Goal: Task Accomplishment & Management: Manage account settings

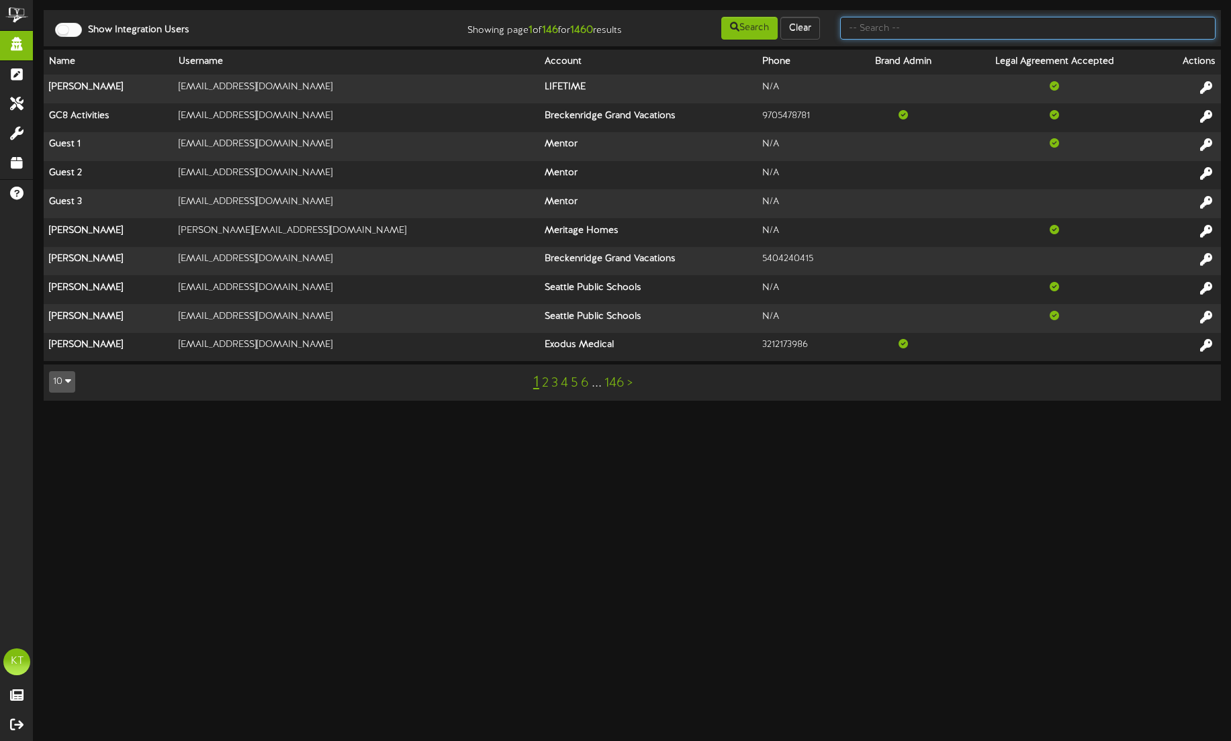
click at [911, 29] on input "text" at bounding box center [1027, 28] width 375 height 23
type input "develop"
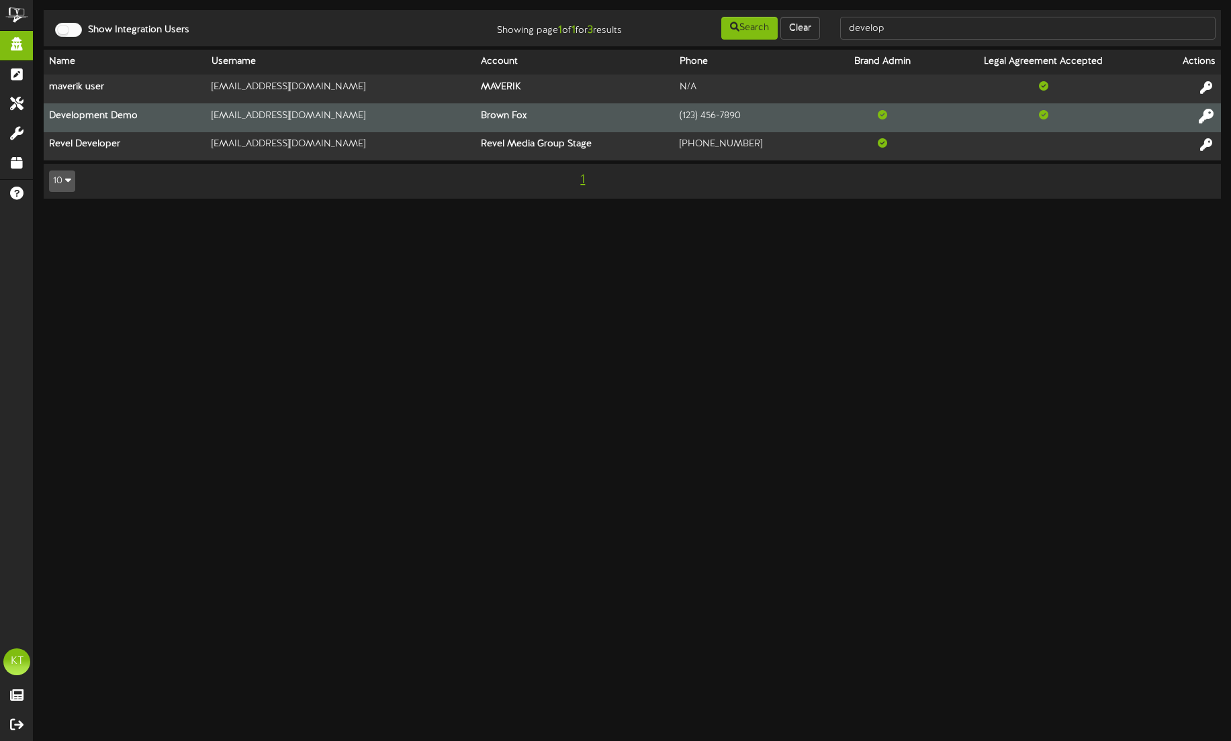
click at [1206, 118] on icon at bounding box center [1206, 115] width 15 height 15
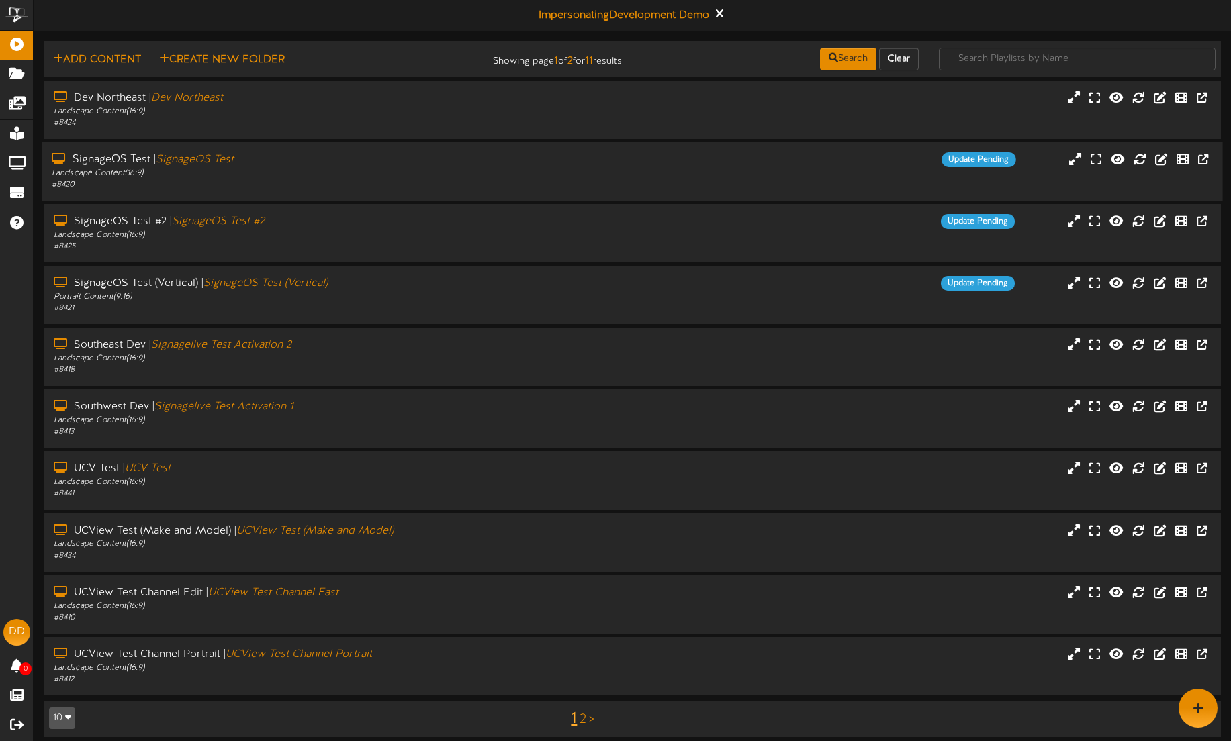
click at [205, 163] on icon "SignageOS Test" at bounding box center [195, 160] width 78 height 12
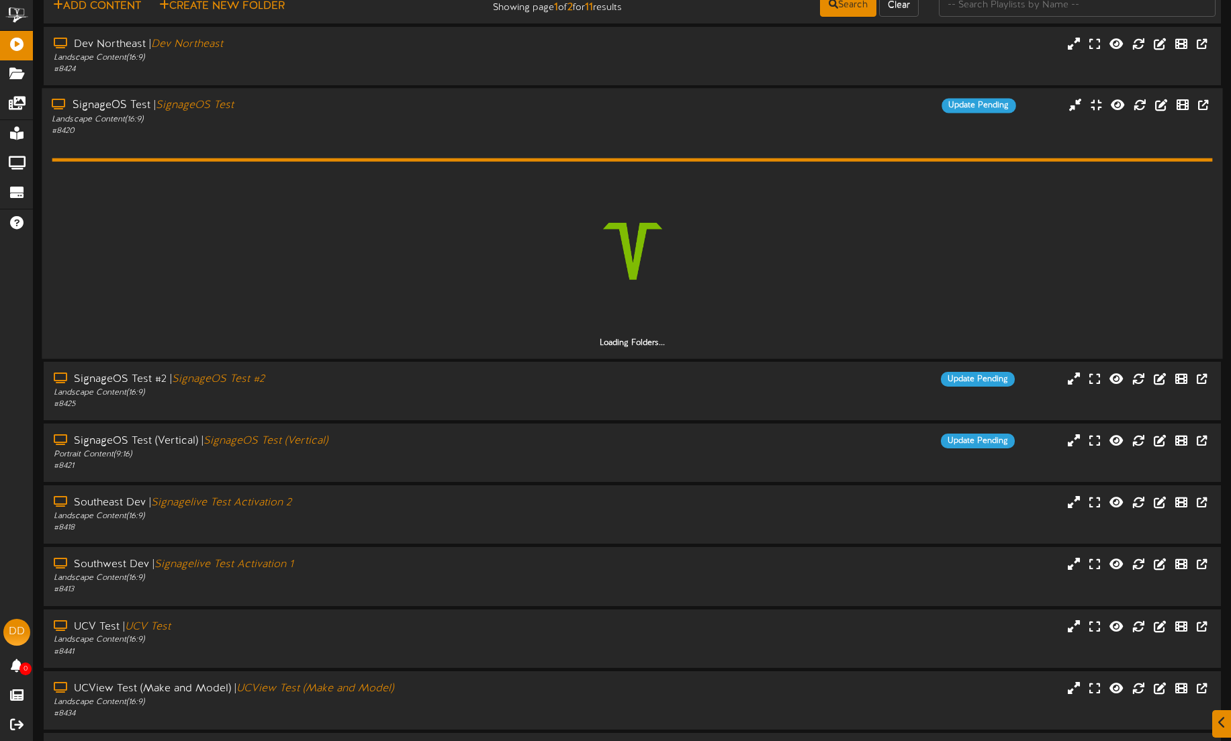
scroll to position [61, 0]
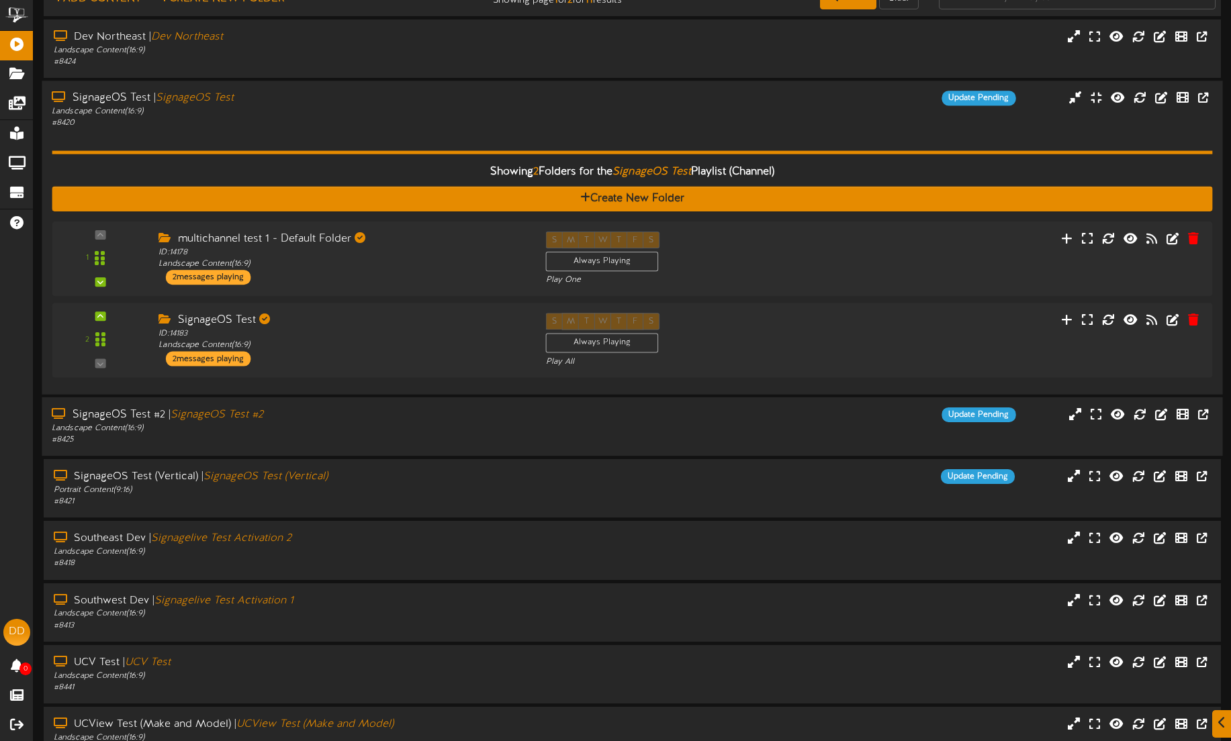
click at [195, 428] on div "Landscape Content ( 16:9 )" at bounding box center [288, 428] width 472 height 11
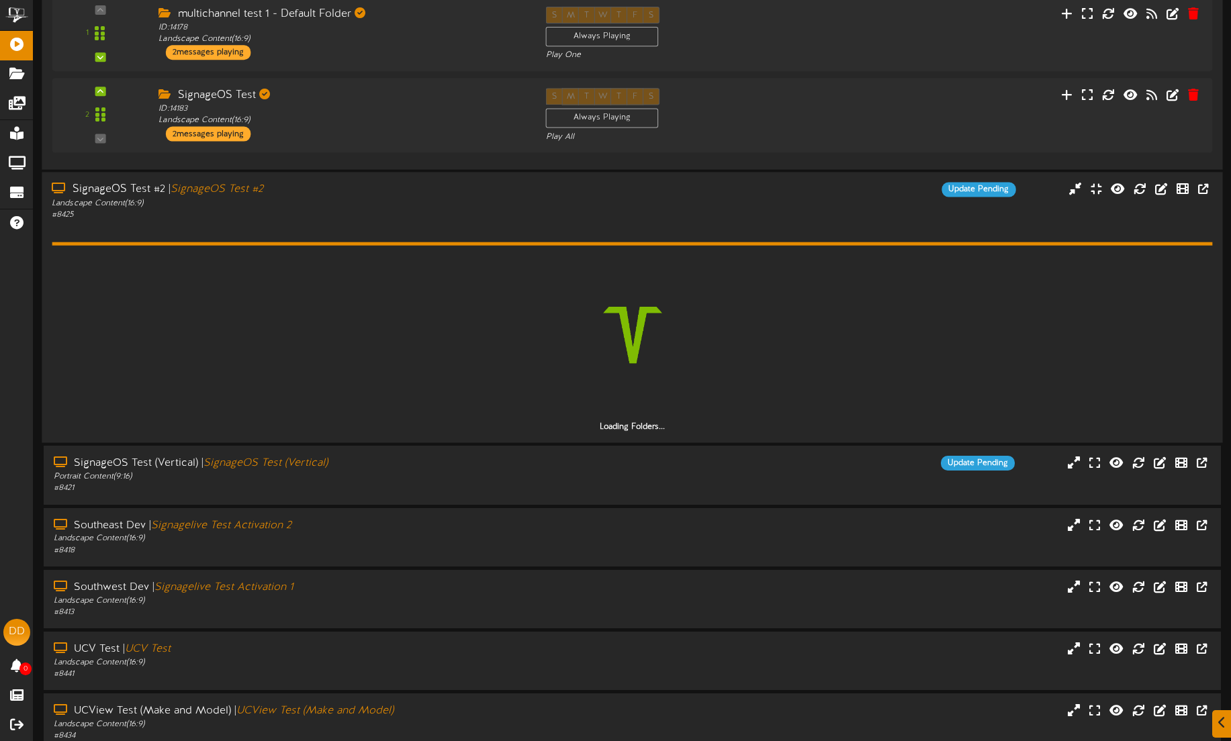
scroll to position [304, 0]
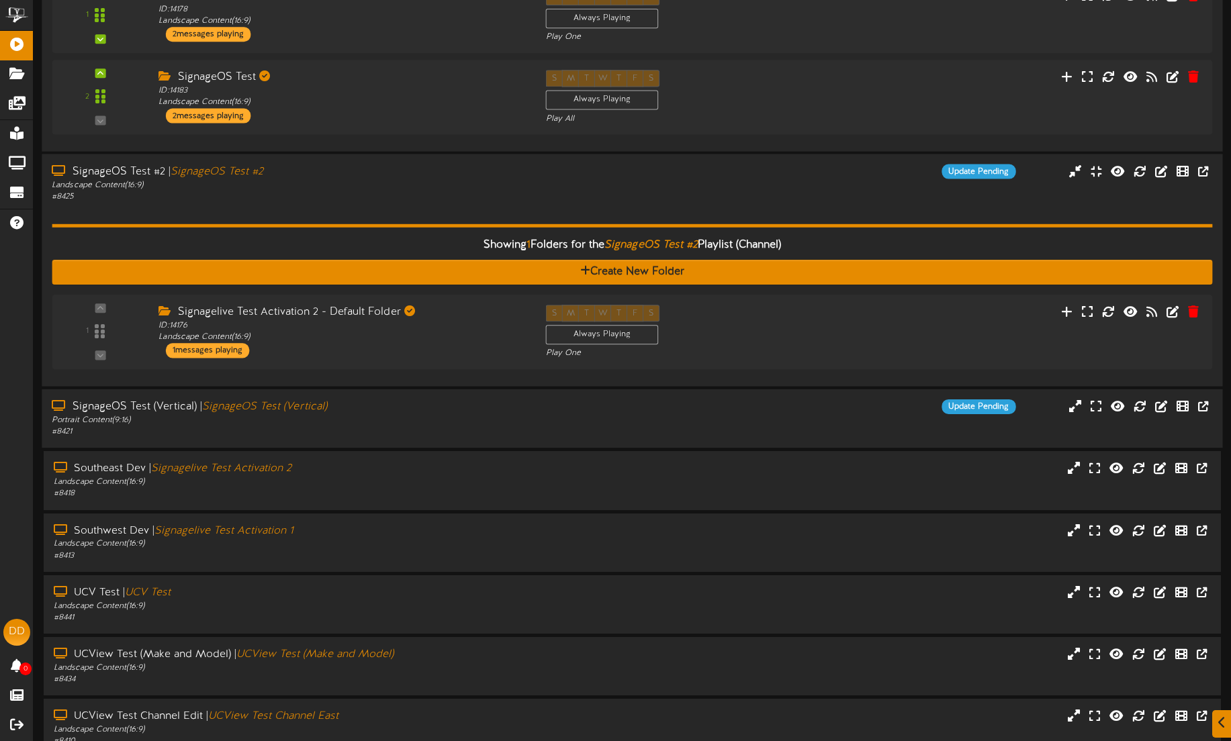
click at [212, 416] on div "Portrait Content ( 9:16 )" at bounding box center [288, 420] width 472 height 11
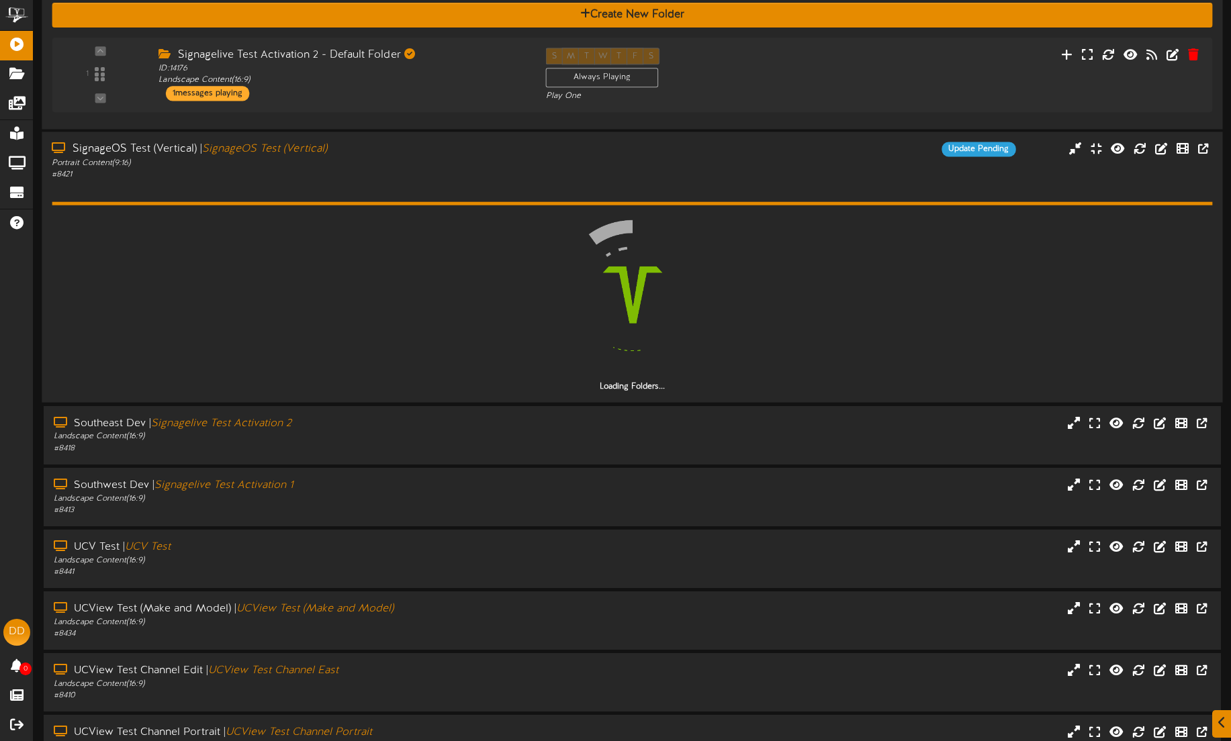
scroll to position [572, 0]
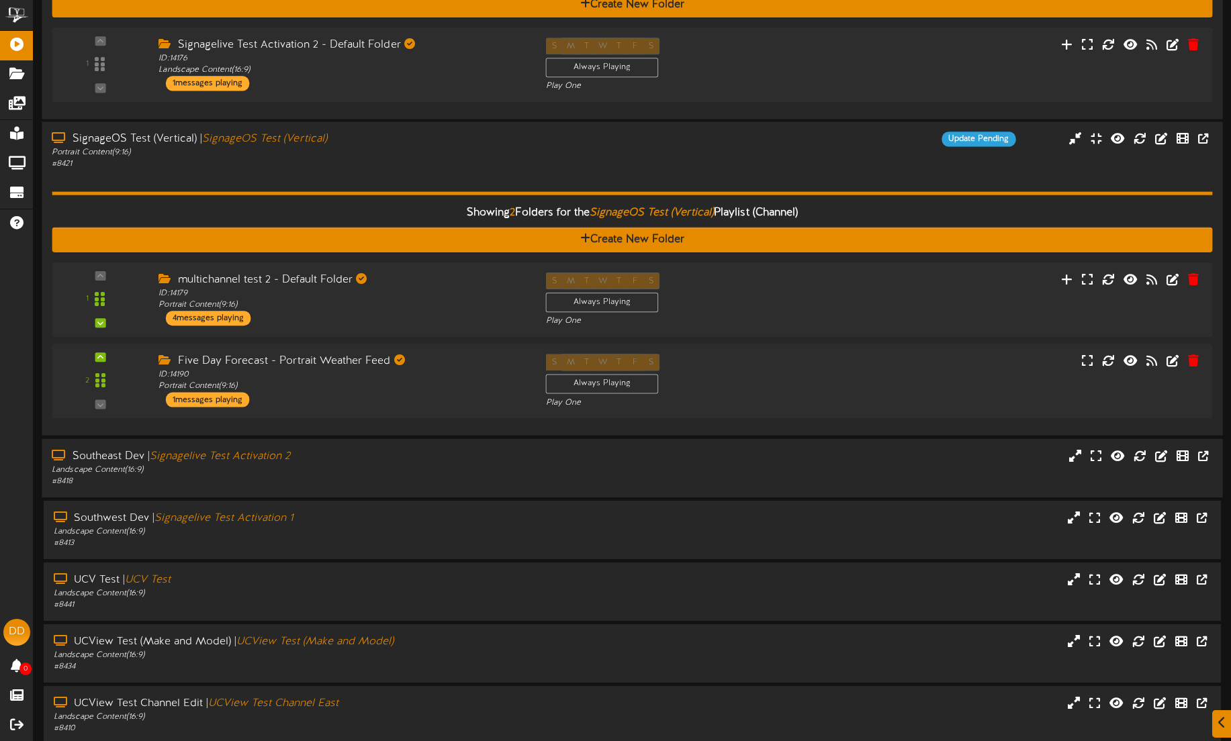
click at [227, 463] on div "Southeast Dev | Signagelive Test Activation 2" at bounding box center [288, 456] width 472 height 15
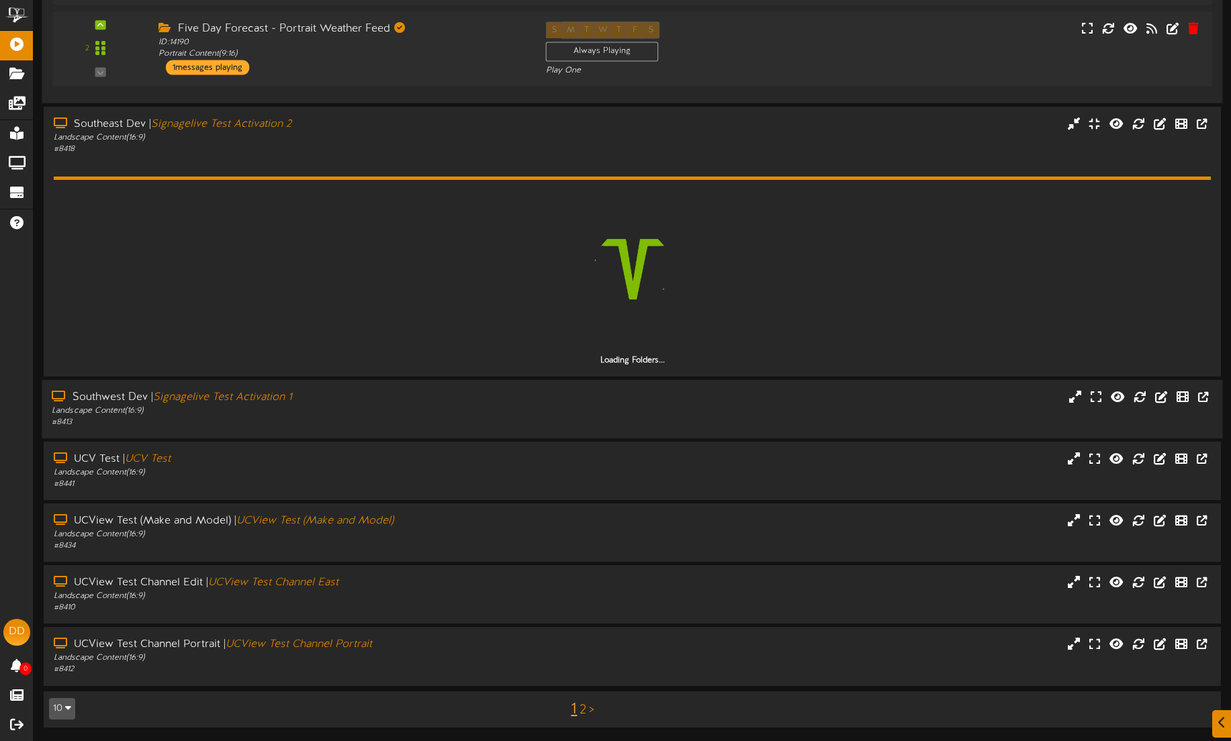
scroll to position [905, 0]
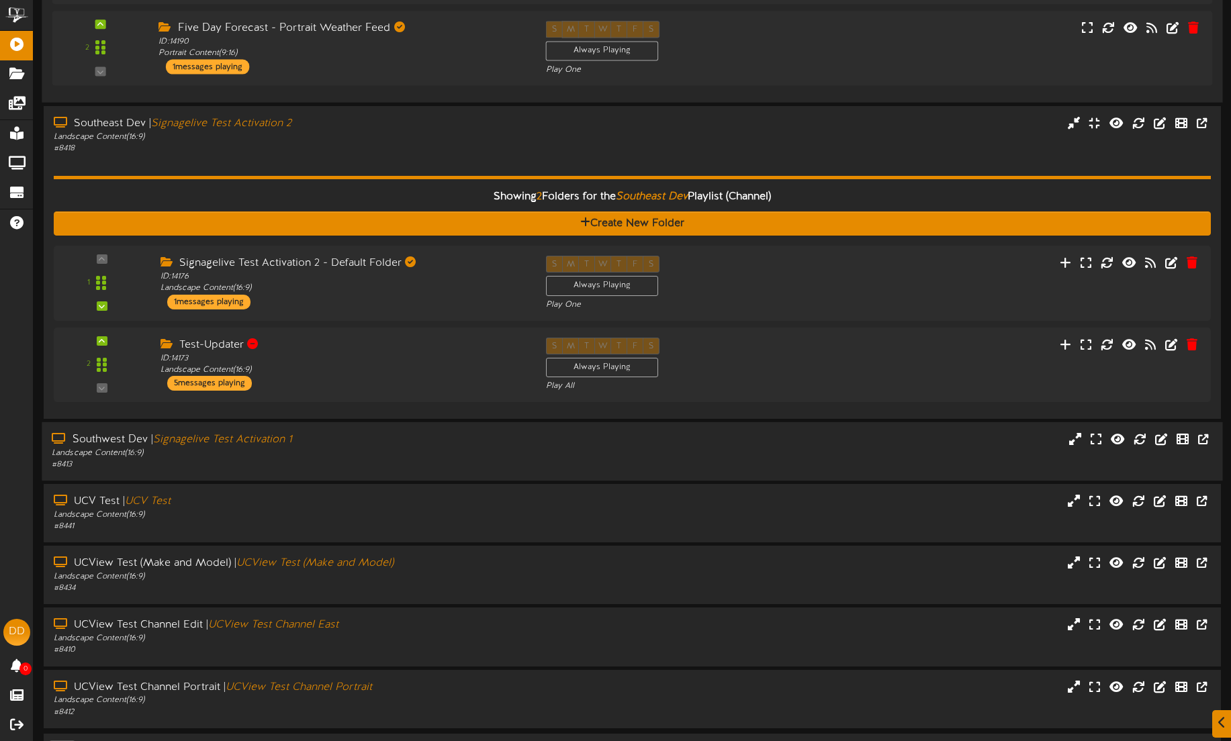
click at [222, 451] on div "Landscape Content ( 16:9 )" at bounding box center [288, 453] width 472 height 11
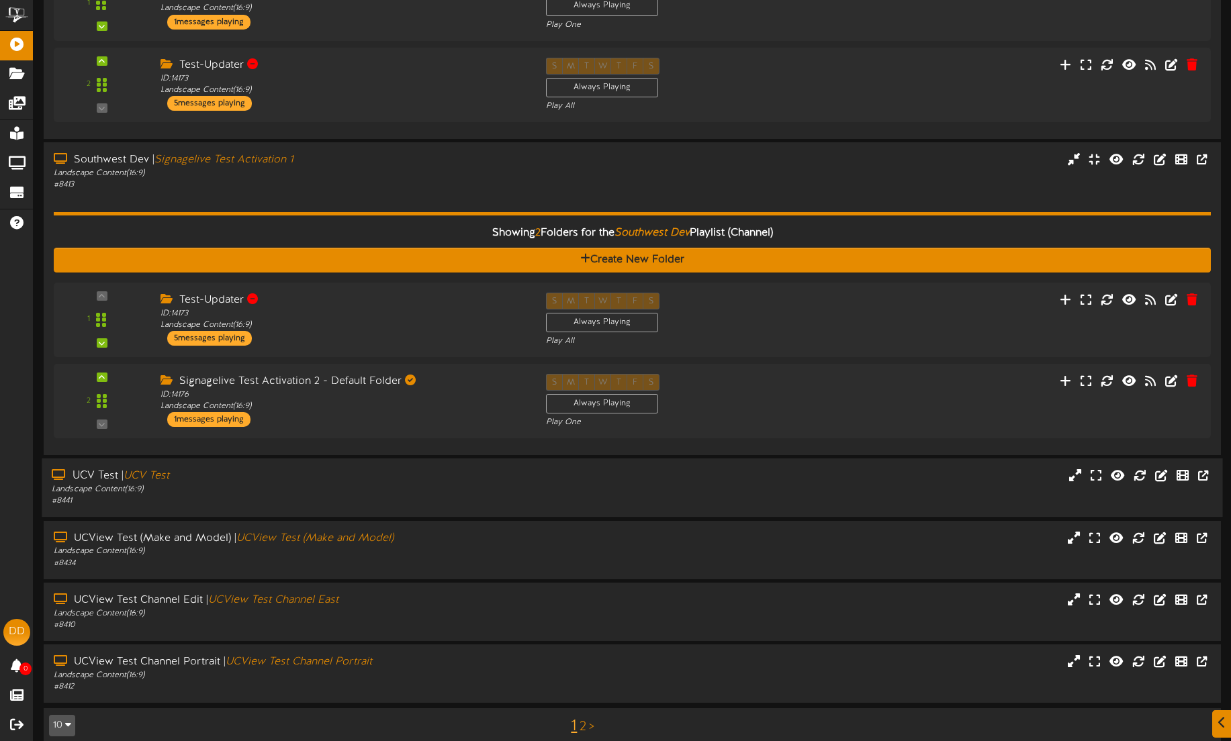
click at [197, 465] on div "UCV Test | UCV Test Landscape Content ( 16:9 ) # 8441" at bounding box center [632, 488] width 1181 height 58
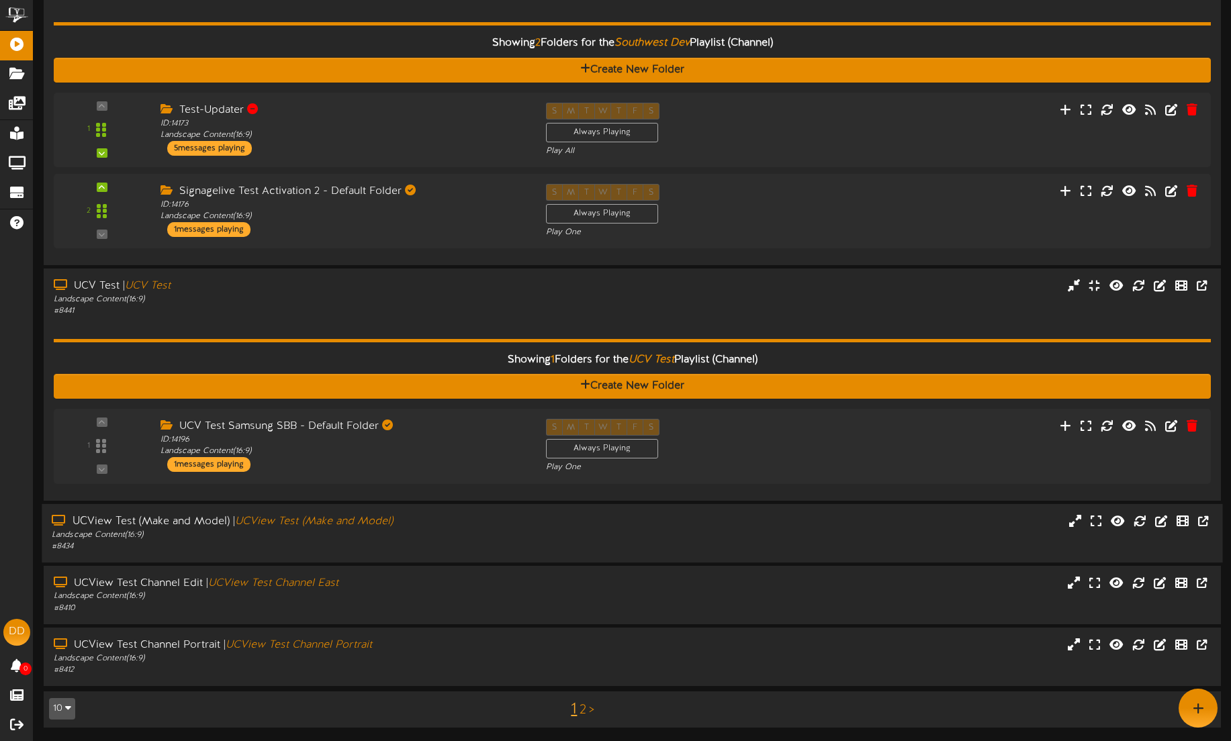
click at [194, 531] on div "Landscape Content ( 16:9 )" at bounding box center [288, 534] width 472 height 11
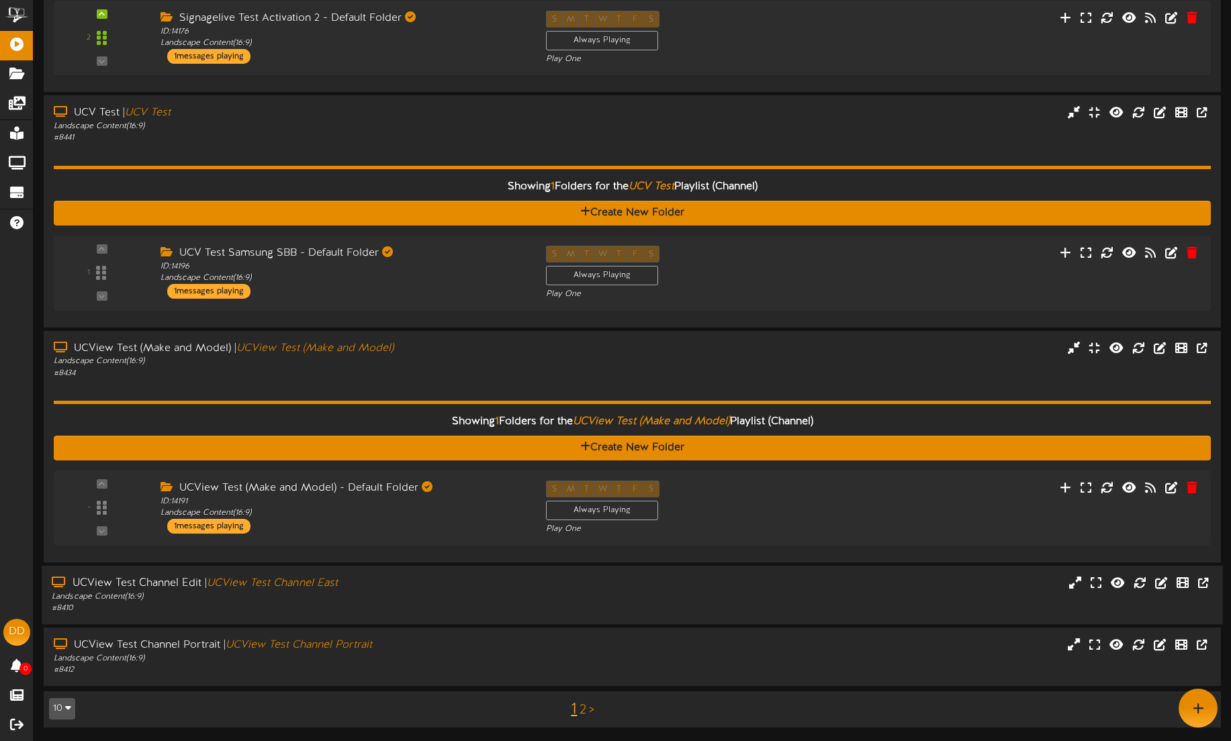
click at [169, 608] on div "# 8410" at bounding box center [288, 608] width 472 height 11
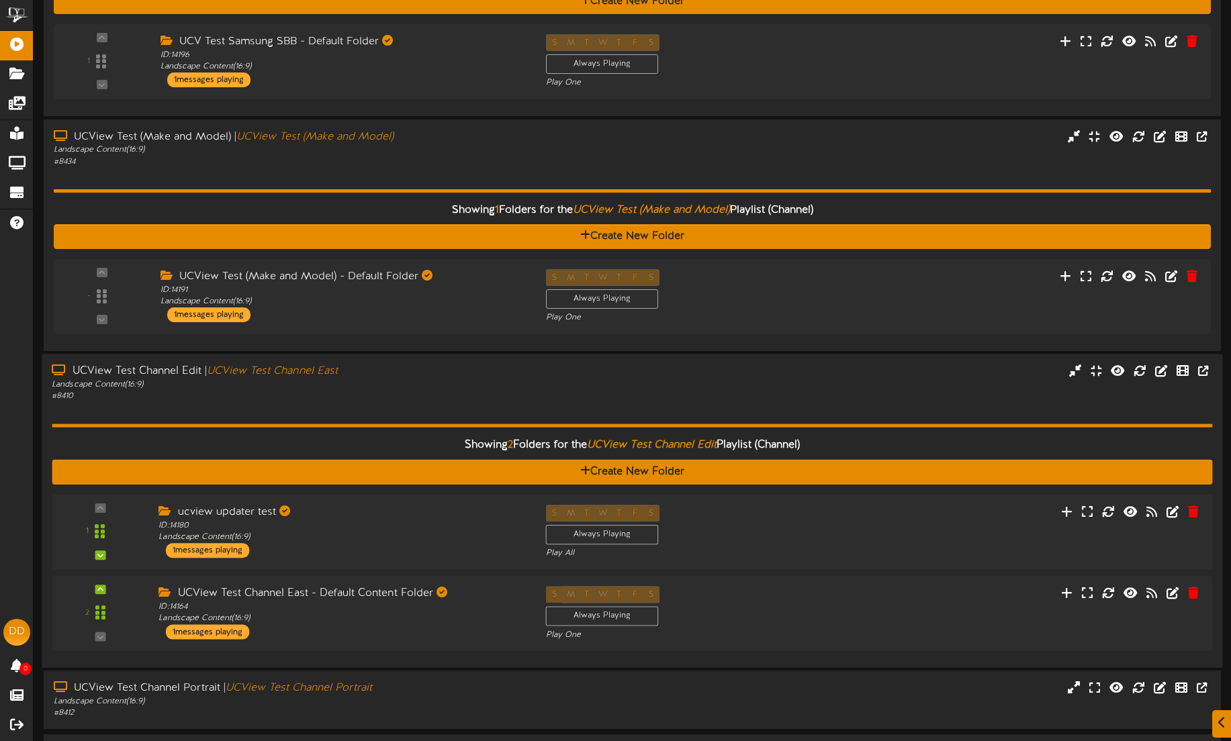
scroll to position [1803, 0]
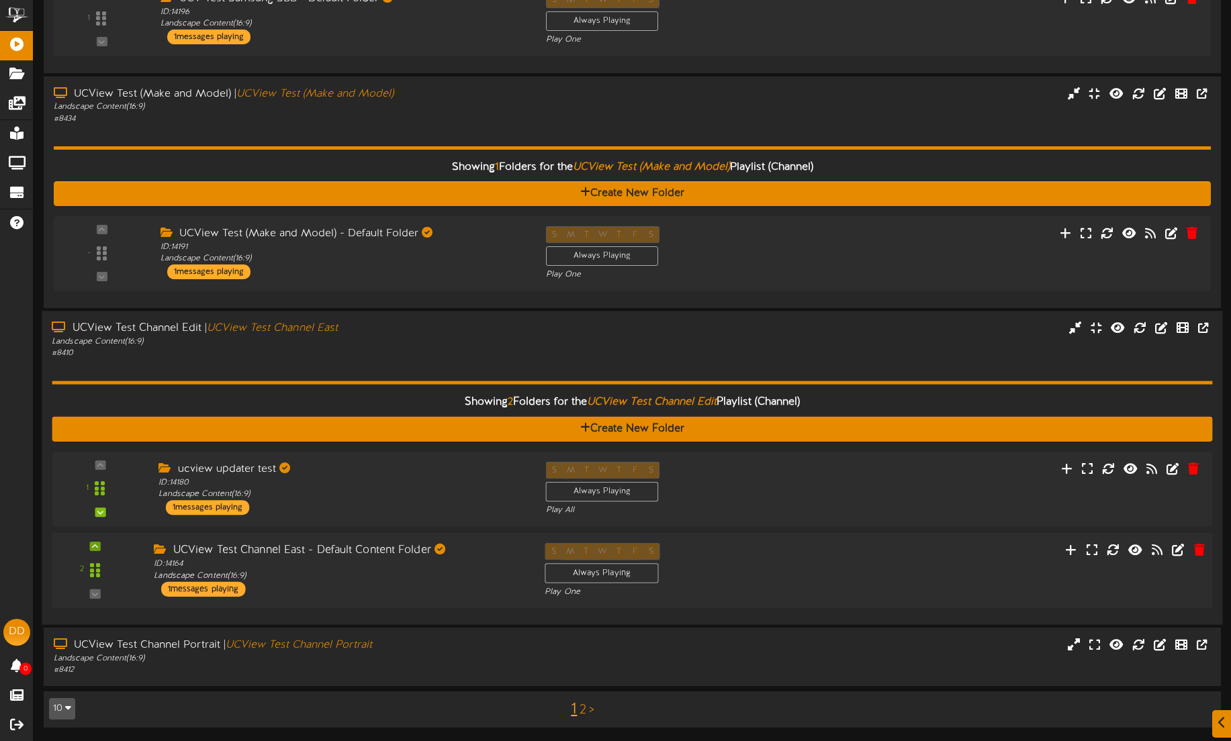
click at [92, 543] on icon at bounding box center [95, 546] width 6 height 7
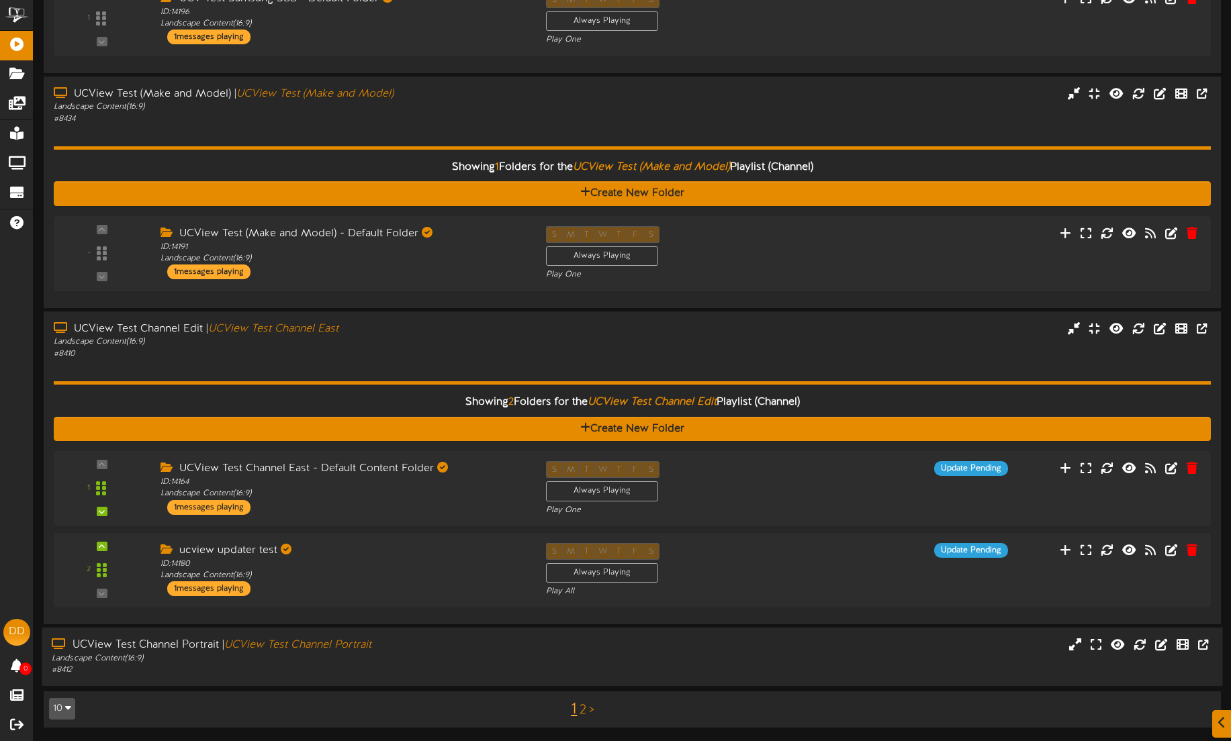
click at [212, 660] on div "Landscape Content ( 16:9 )" at bounding box center [288, 658] width 472 height 11
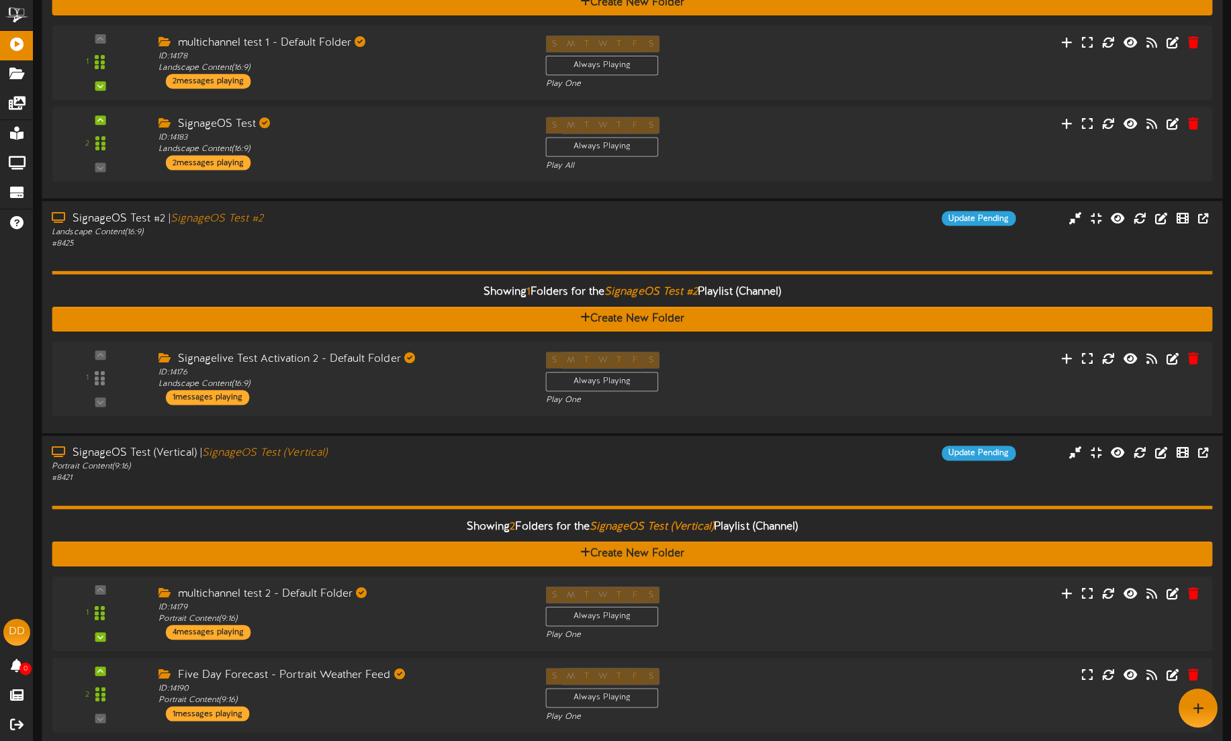
scroll to position [0, 0]
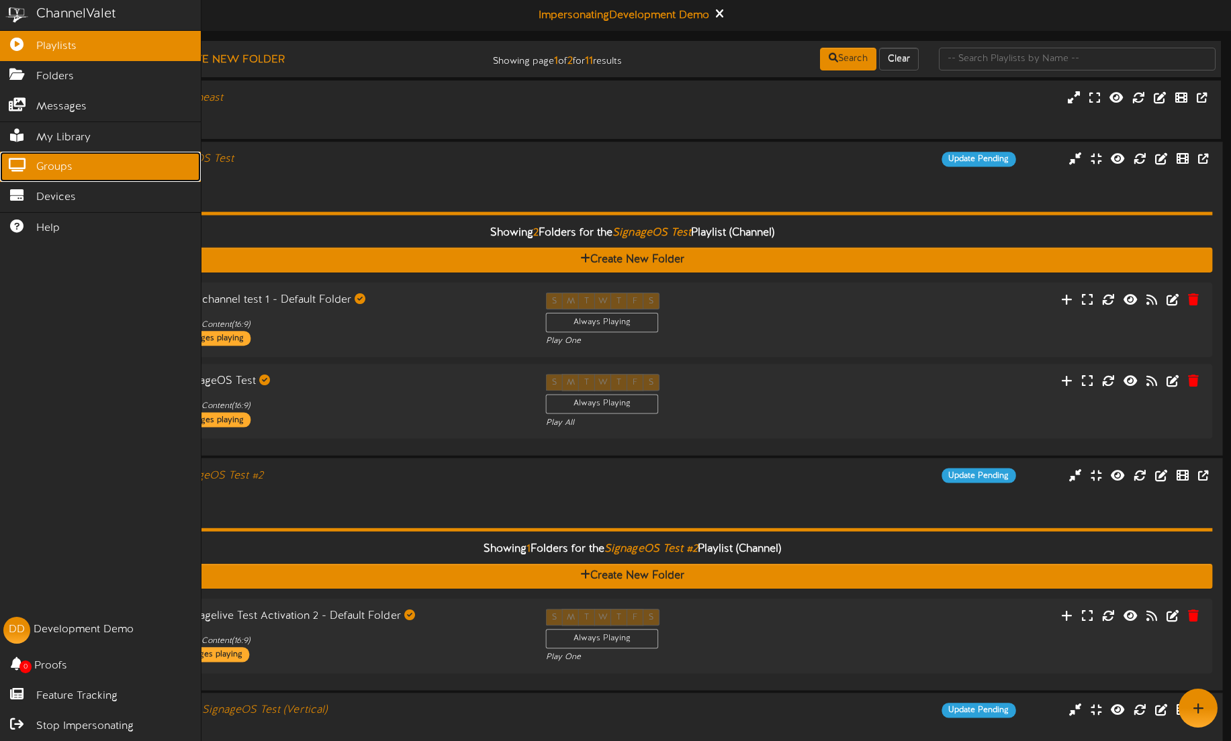
click at [30, 175] on link "Groups" at bounding box center [100, 167] width 201 height 30
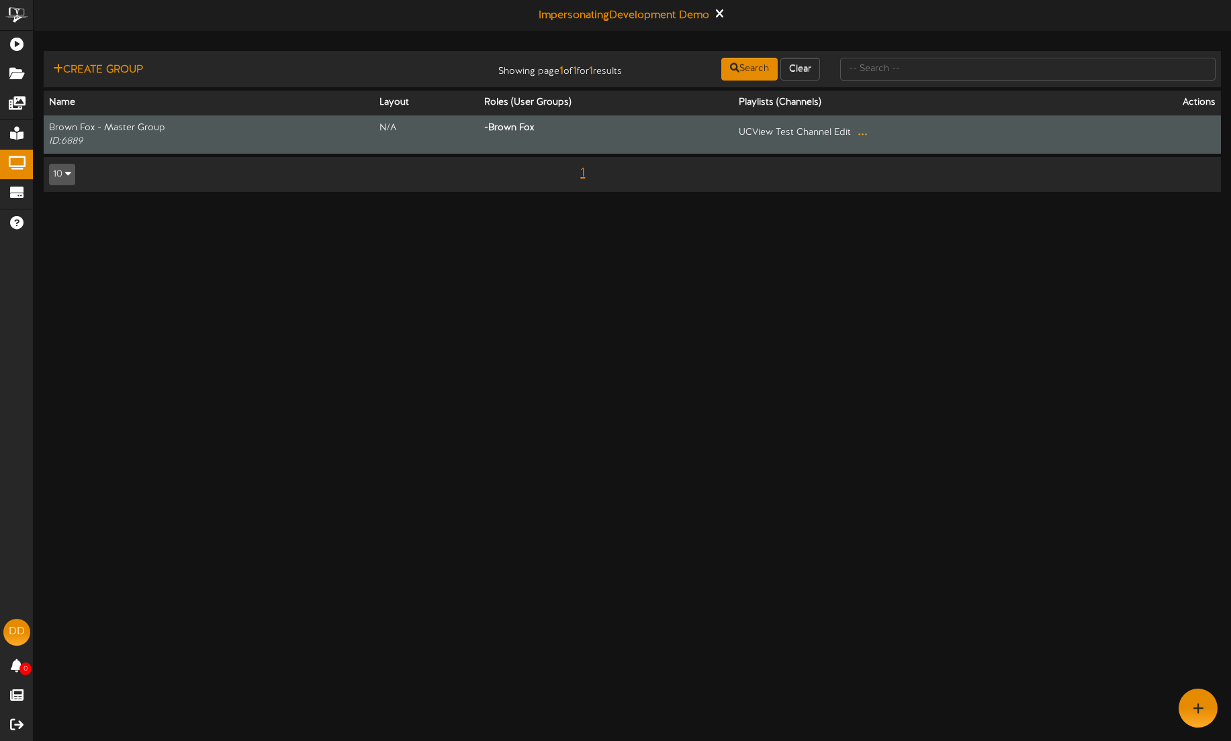
click at [862, 131] on button "..." at bounding box center [863, 132] width 18 height 21
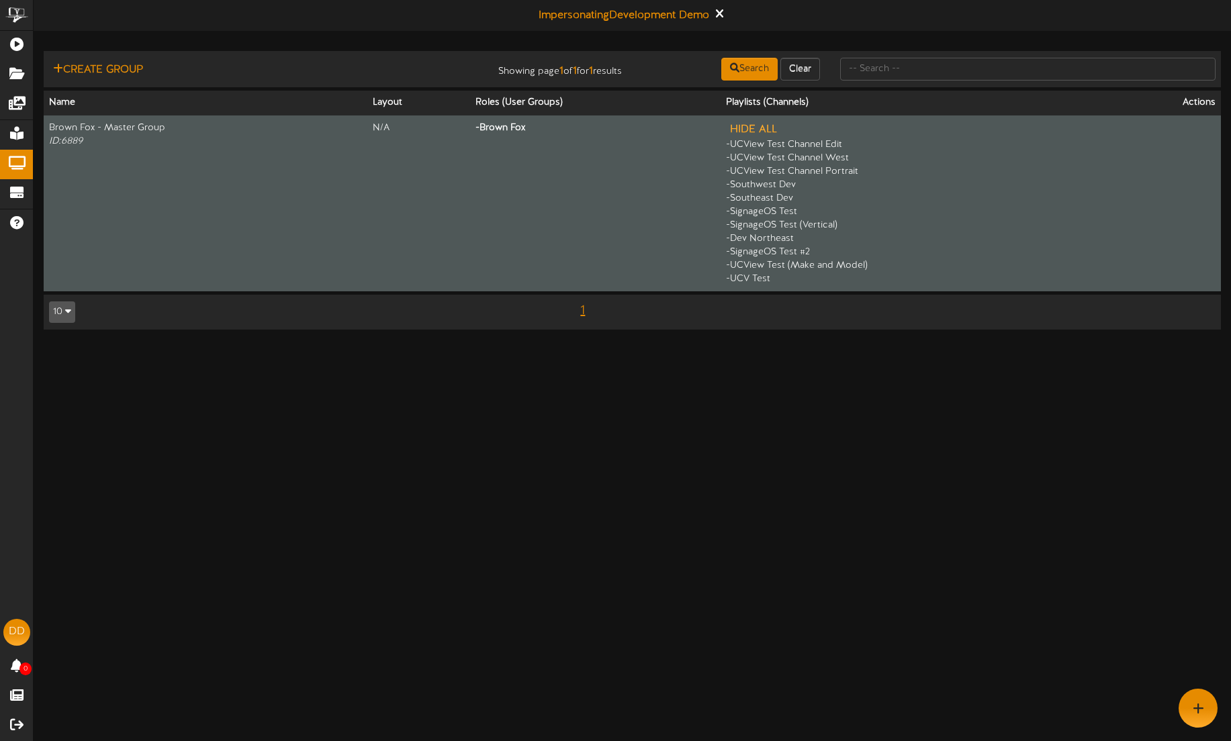
click at [745, 130] on button "Hide All" at bounding box center [753, 130] width 55 height 17
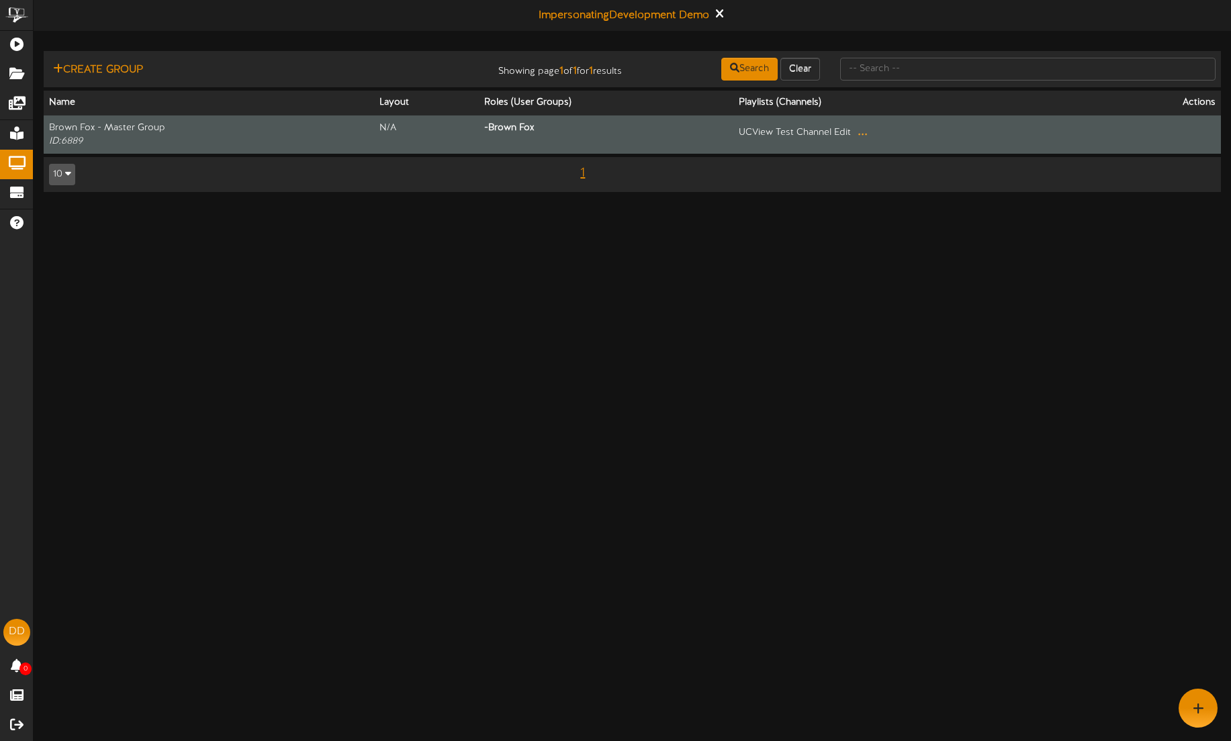
click at [857, 134] on button "..." at bounding box center [863, 132] width 18 height 21
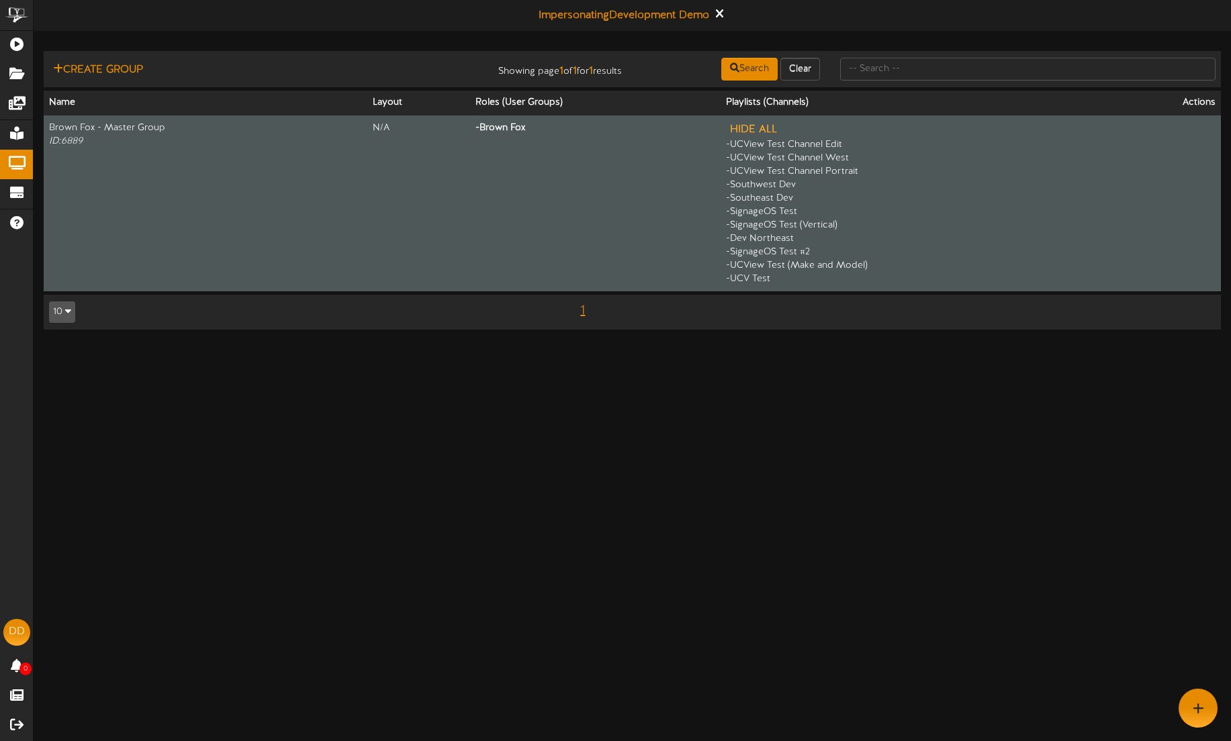
click at [741, 126] on button "Hide All" at bounding box center [753, 130] width 55 height 17
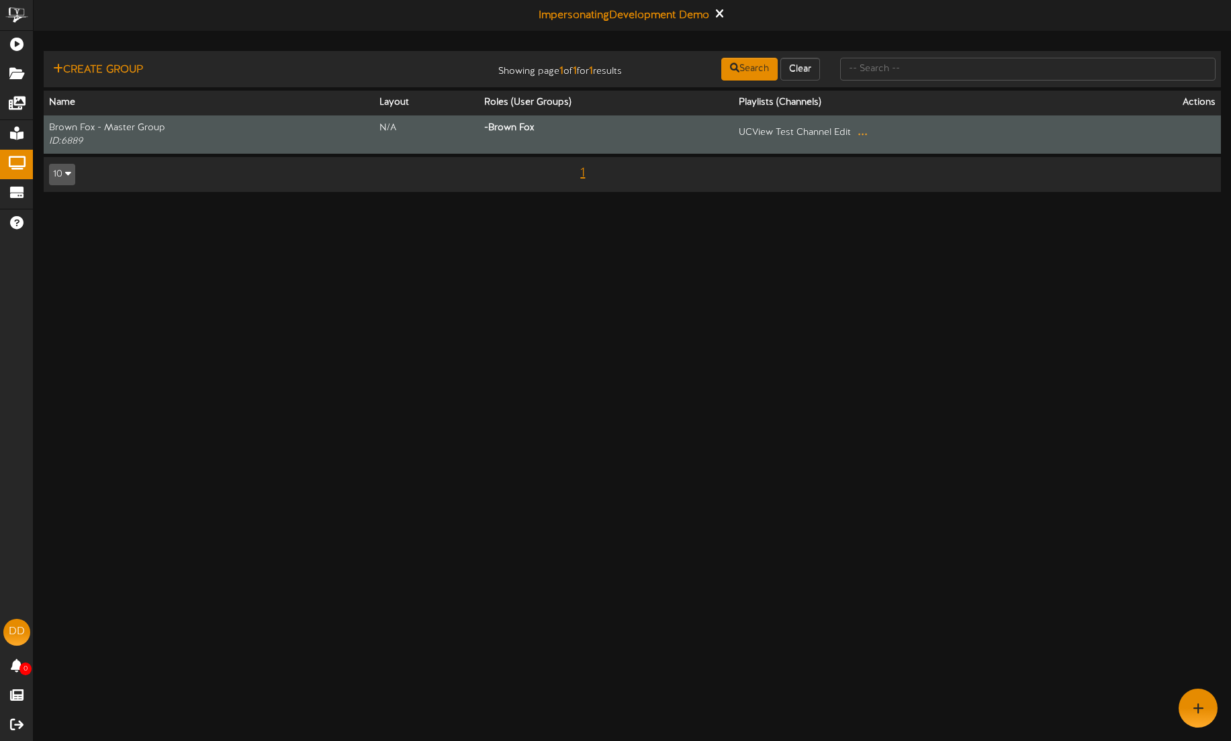
click at [856, 130] on button "..." at bounding box center [863, 132] width 18 height 21
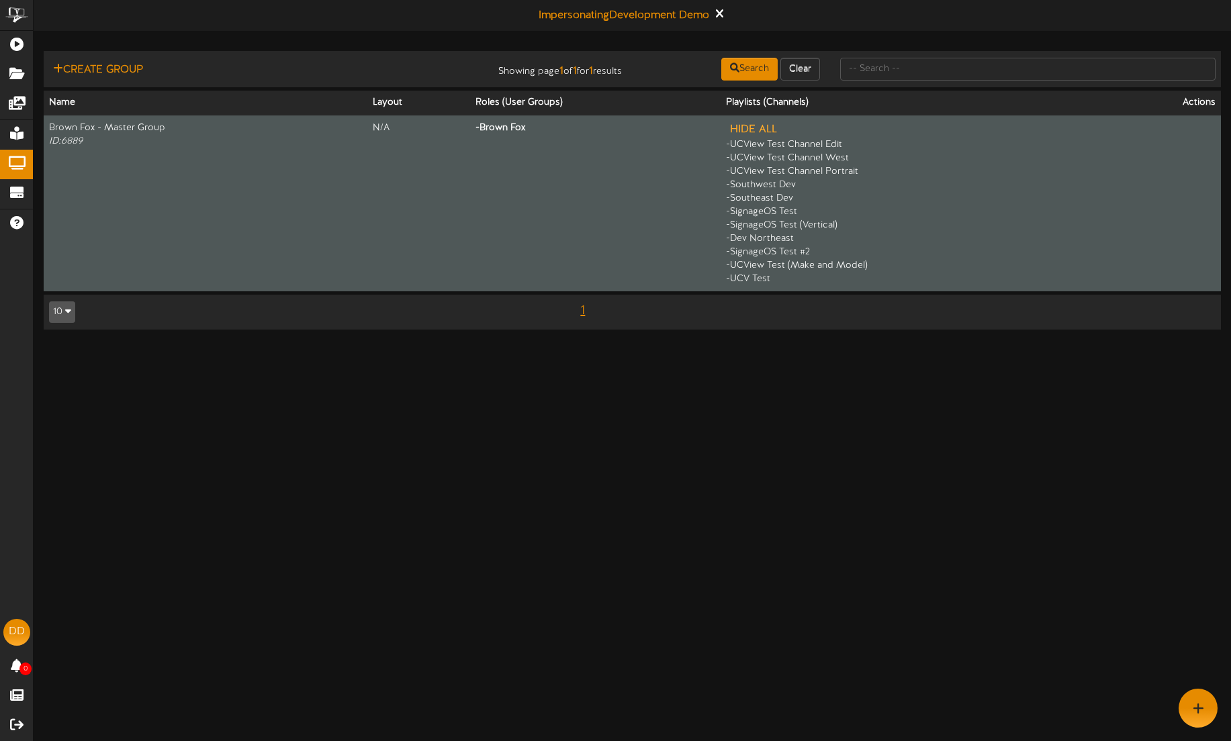
click at [756, 132] on button "Hide All" at bounding box center [753, 130] width 55 height 17
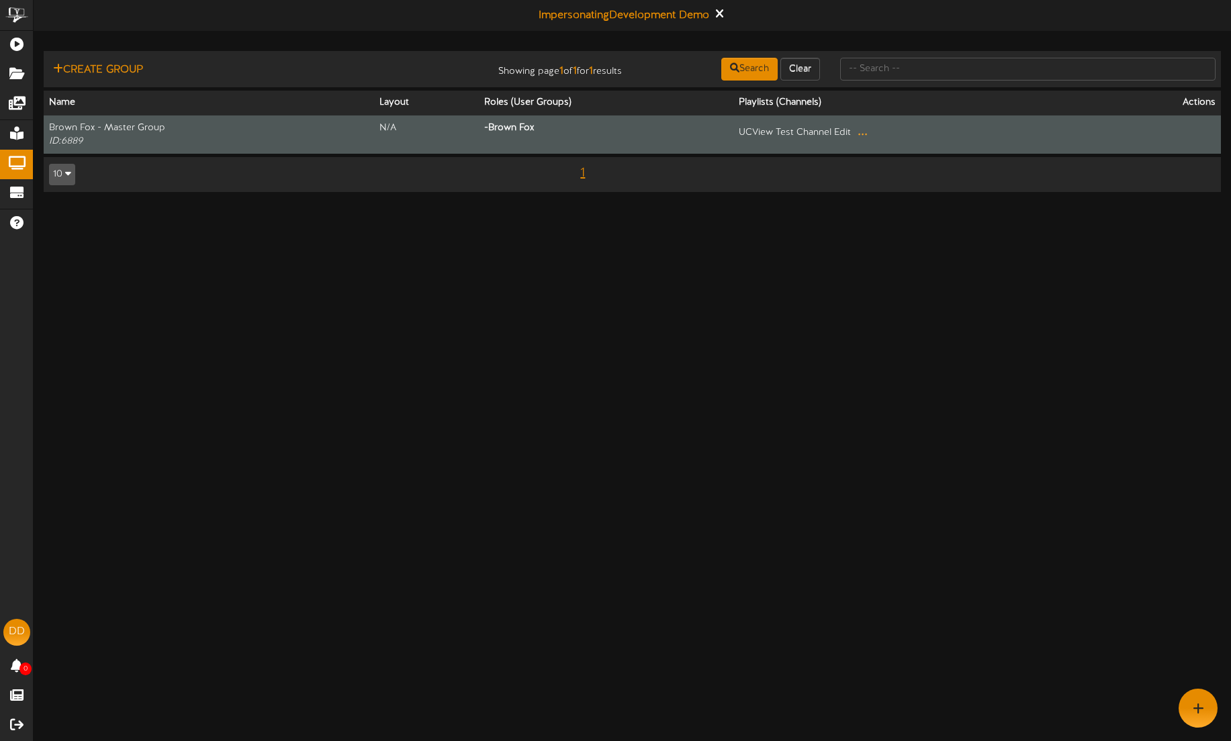
click at [859, 135] on button "..." at bounding box center [863, 132] width 18 height 21
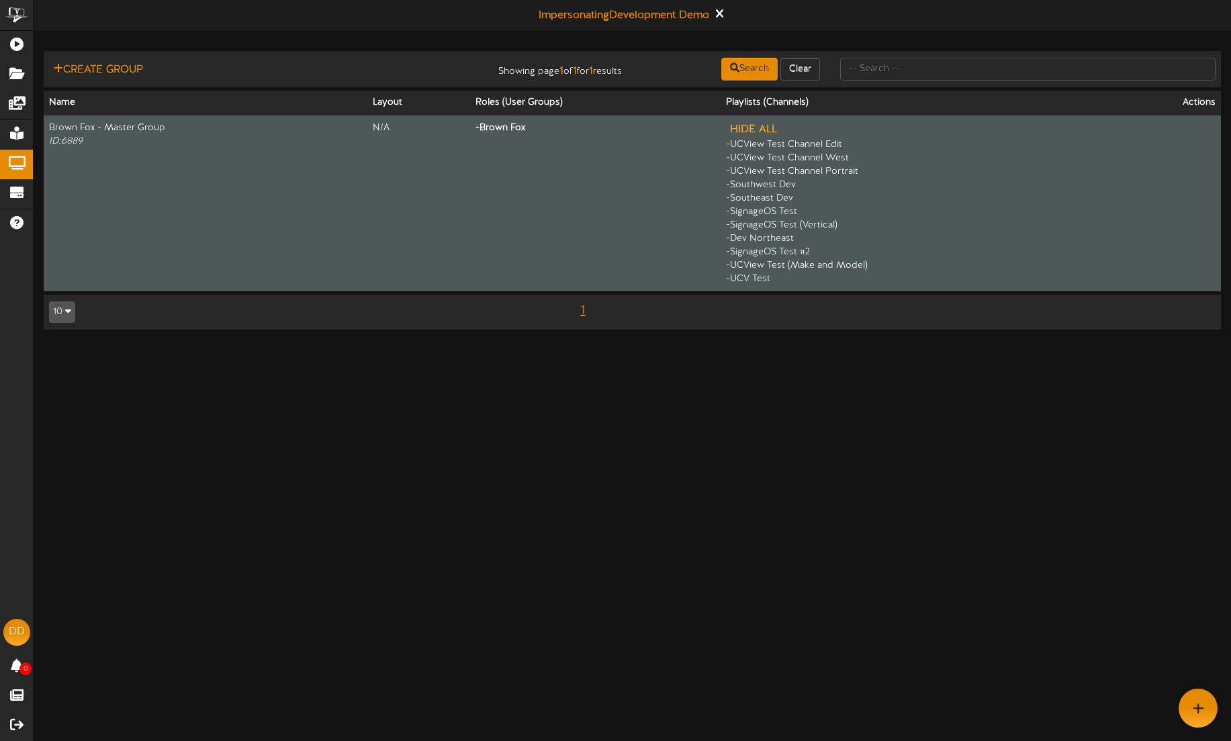
click at [751, 127] on button "Hide All" at bounding box center [753, 130] width 55 height 17
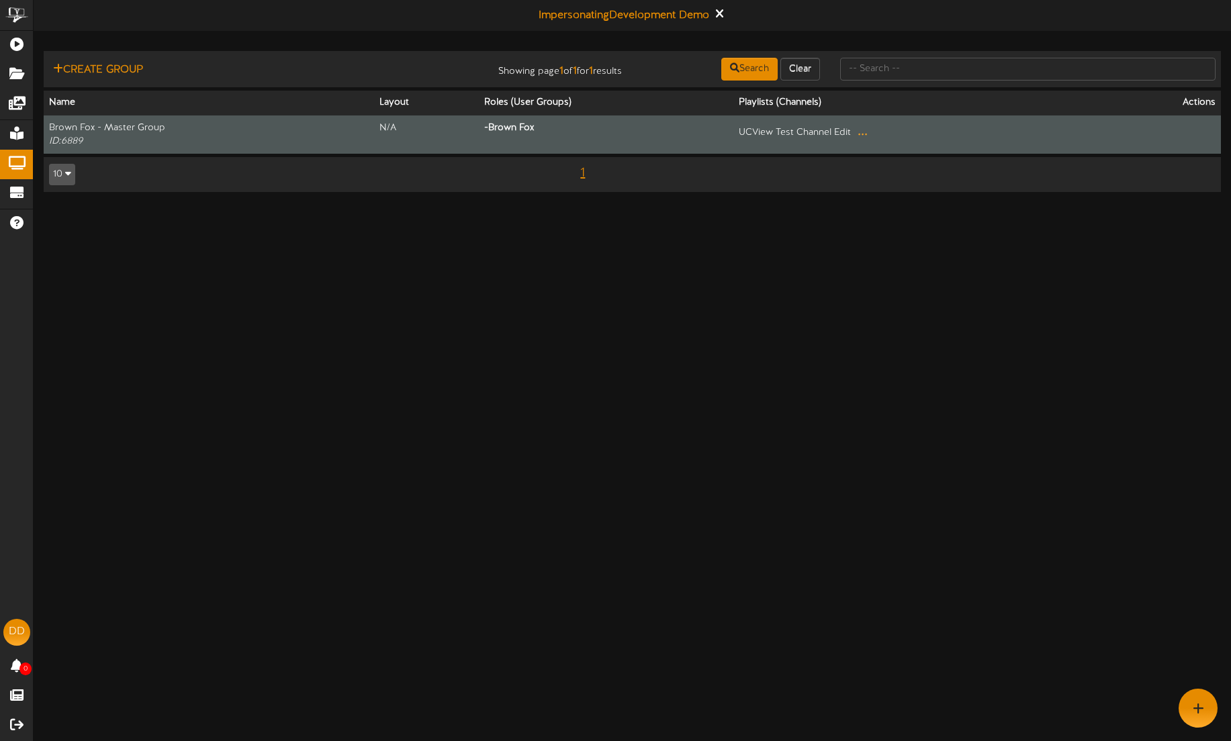
click at [856, 131] on button "..." at bounding box center [863, 132] width 18 height 21
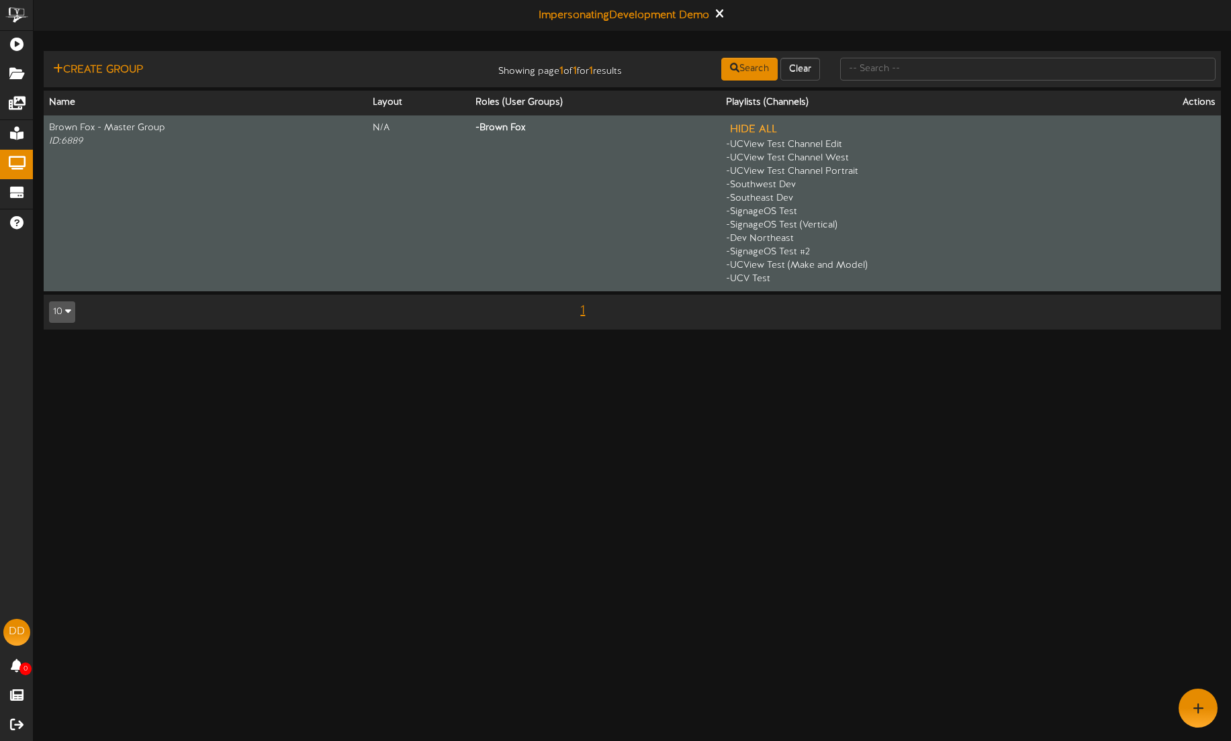
click at [756, 128] on button "Hide All" at bounding box center [753, 130] width 55 height 17
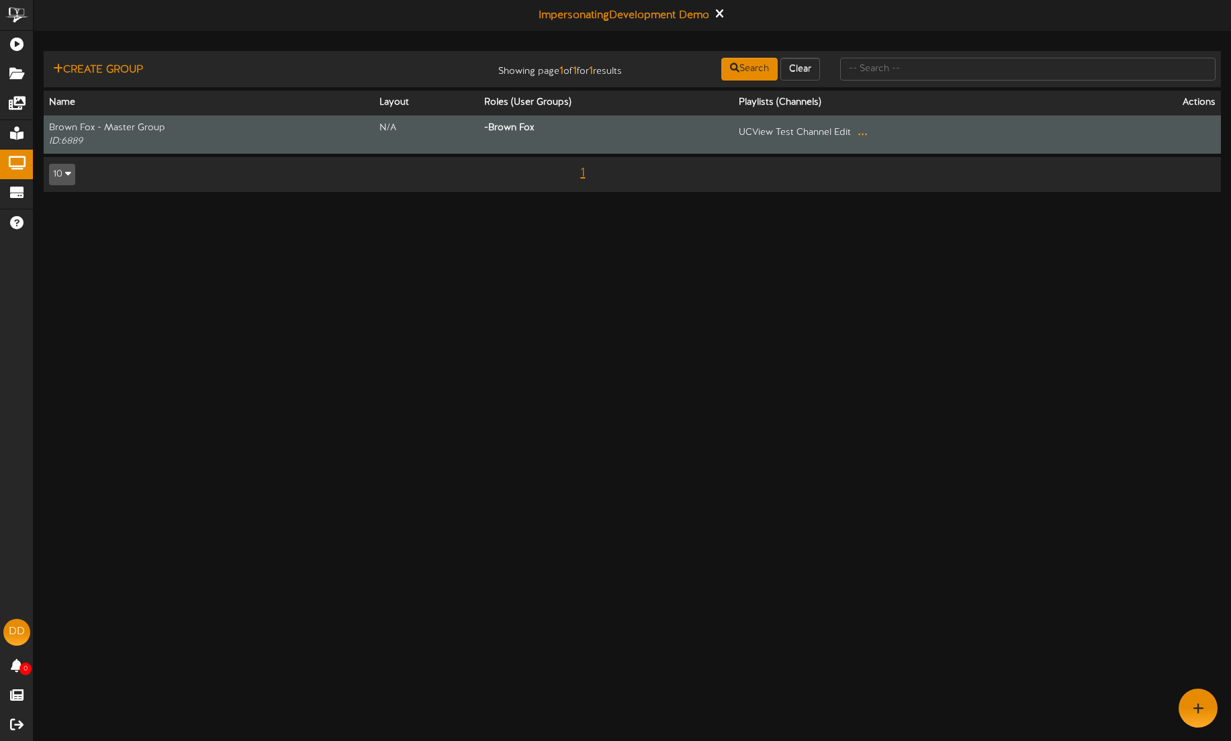
click at [862, 128] on button "..." at bounding box center [863, 132] width 18 height 21
click at [854, 134] on button "..." at bounding box center [863, 132] width 18 height 21
